Goal: Task Accomplishment & Management: Use online tool/utility

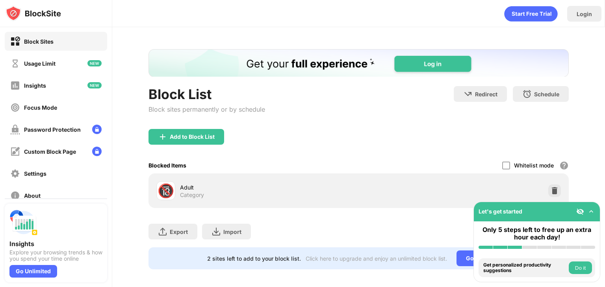
click at [212, 172] on div "Add to Block List Blocked Items Whitelist mode Block all websites except for th…" at bounding box center [358, 168] width 420 height 79
click at [206, 137] on div "Add to Block List" at bounding box center [192, 137] width 45 height 6
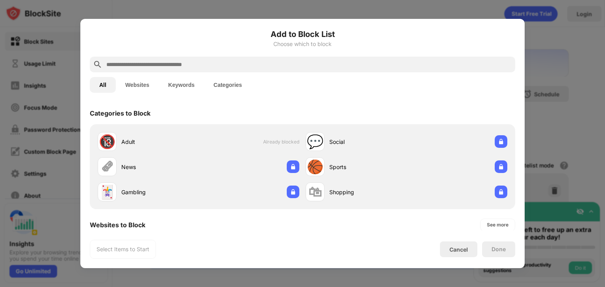
click at [136, 86] on button "Websites" at bounding box center [137, 85] width 43 height 16
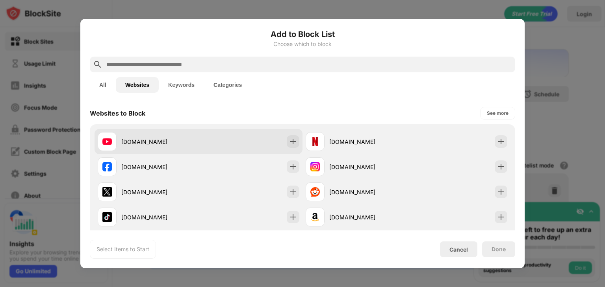
click at [154, 131] on div "[DOMAIN_NAME]" at bounding box center [199, 141] width 208 height 25
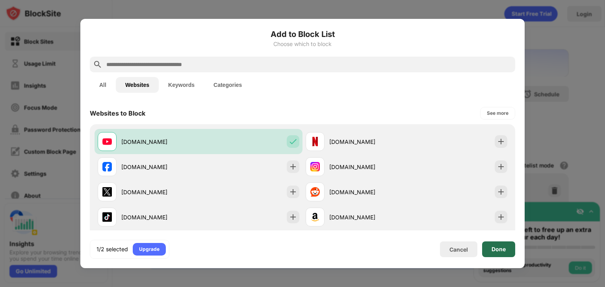
click at [495, 252] on div "Done" at bounding box center [498, 250] width 14 height 6
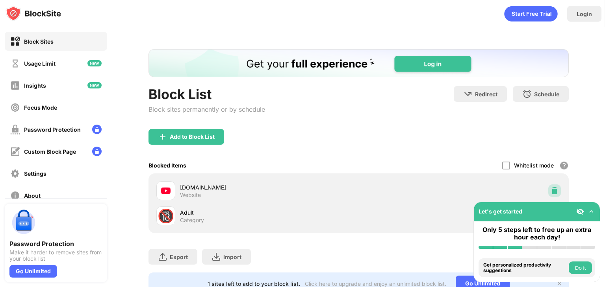
click at [551, 189] on img at bounding box center [555, 191] width 8 height 8
